Goal: Check status

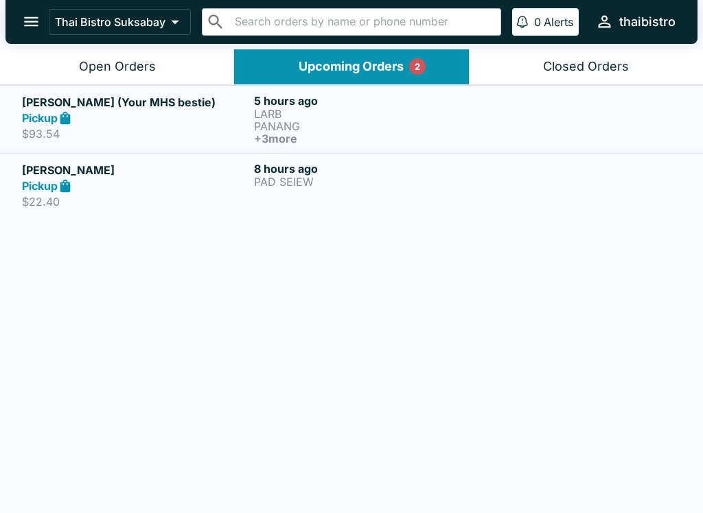
click at [285, 115] on p "LARB" at bounding box center [367, 114] width 226 height 12
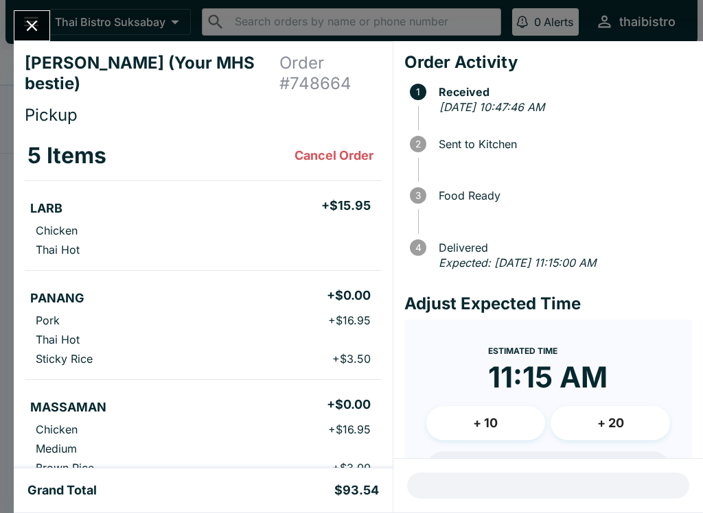
click at [40, 13] on button "Close" at bounding box center [31, 26] width 35 height 30
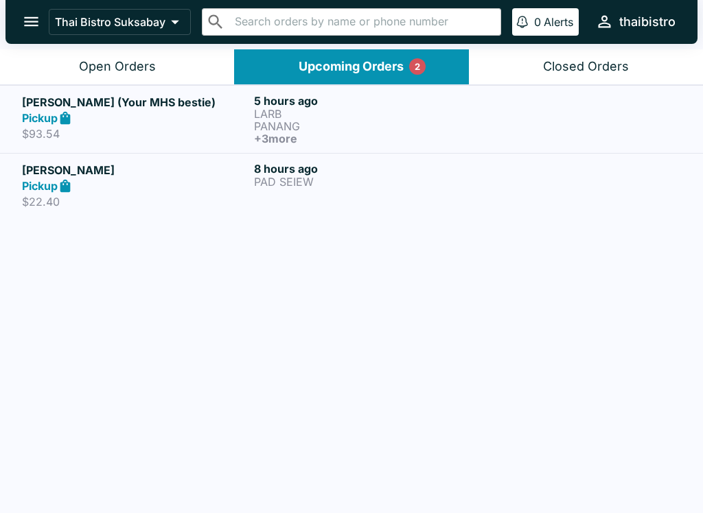
click at [292, 167] on h6 "8 hours ago" at bounding box center [367, 169] width 226 height 14
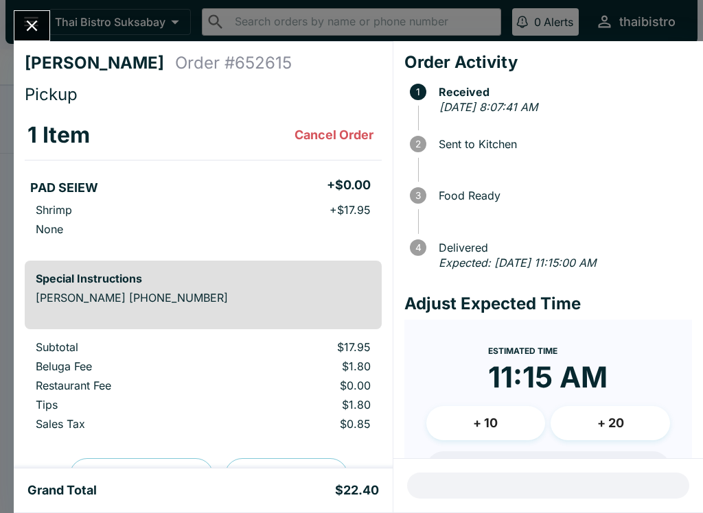
click at [36, 12] on button "Close" at bounding box center [31, 26] width 35 height 30
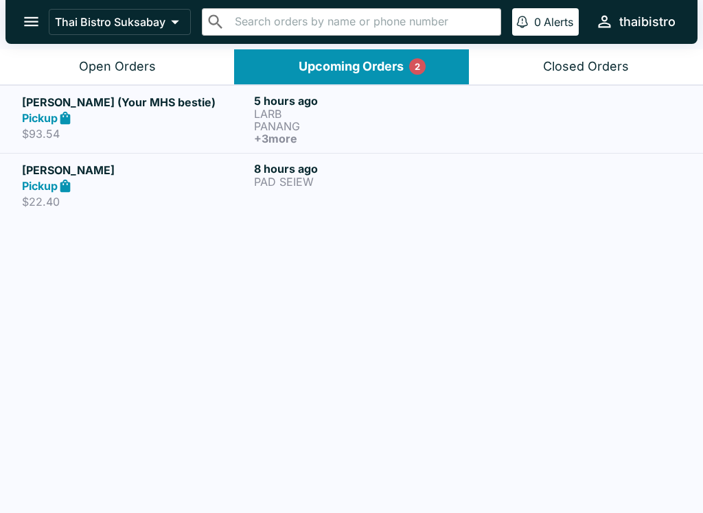
click at [147, 57] on button "Open Orders" at bounding box center [117, 66] width 234 height 35
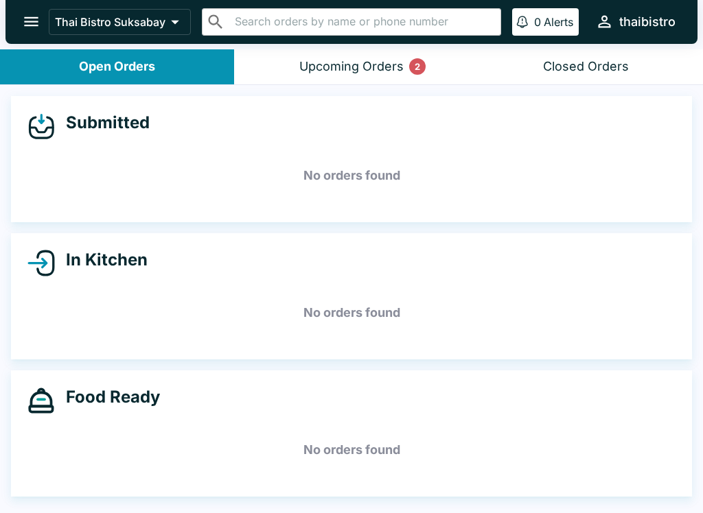
click at [403, 58] on button "Upcoming Orders 2" at bounding box center [351, 66] width 234 height 35
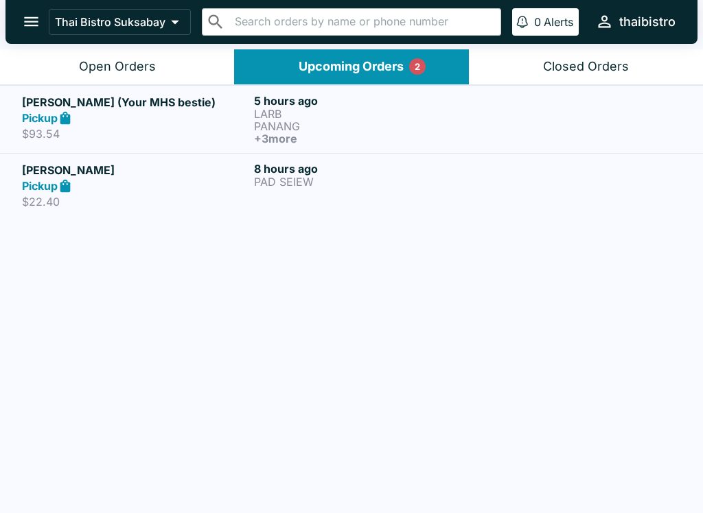
click at [194, 56] on button "Open Orders" at bounding box center [117, 66] width 234 height 35
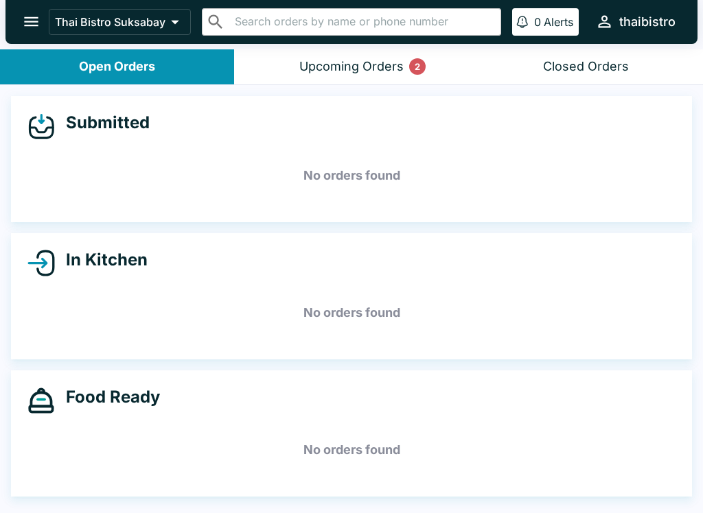
click at [373, 67] on div "Upcoming Orders 2" at bounding box center [351, 67] width 104 height 16
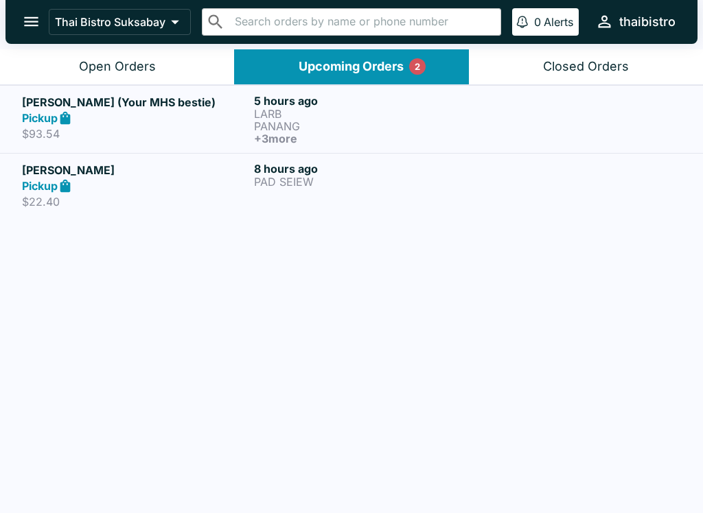
click at [353, 123] on p "PANANG" at bounding box center [367, 126] width 226 height 12
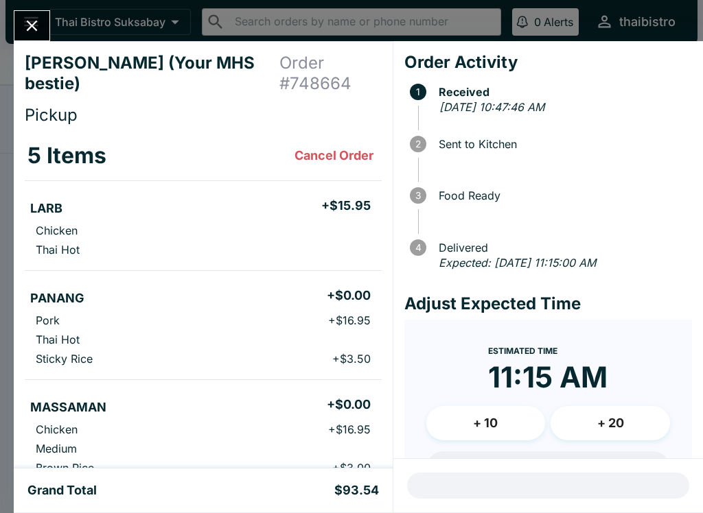
click at [49, 27] on button "Close" at bounding box center [31, 26] width 35 height 30
